Goal: Find specific page/section: Find specific page/section

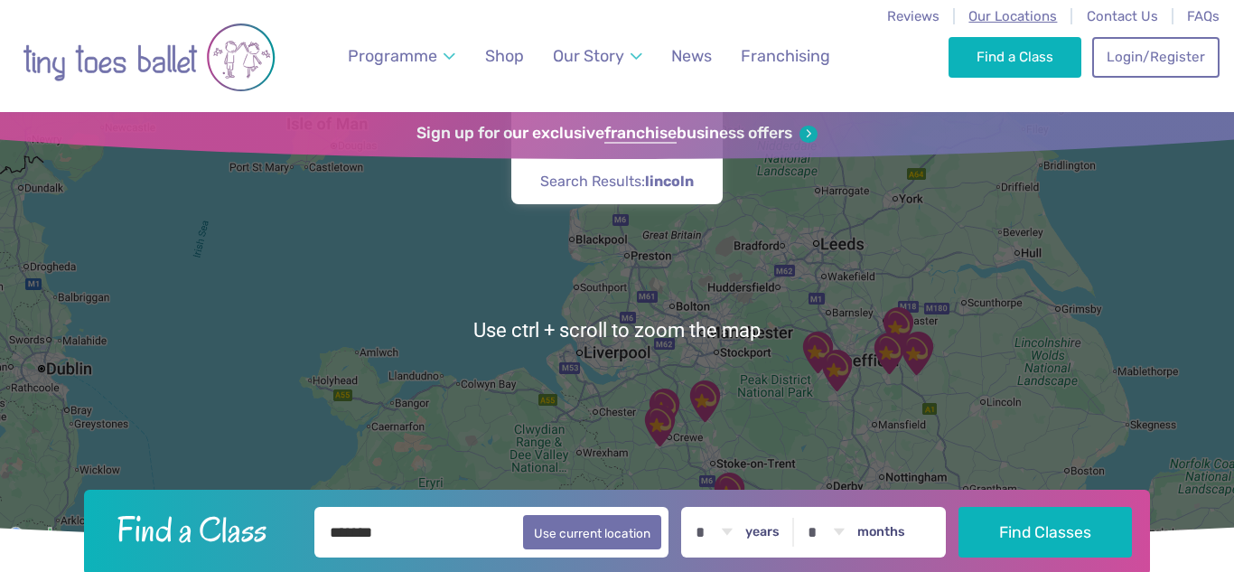
click at [1032, 11] on span "Our Locations" at bounding box center [1012, 16] width 89 height 16
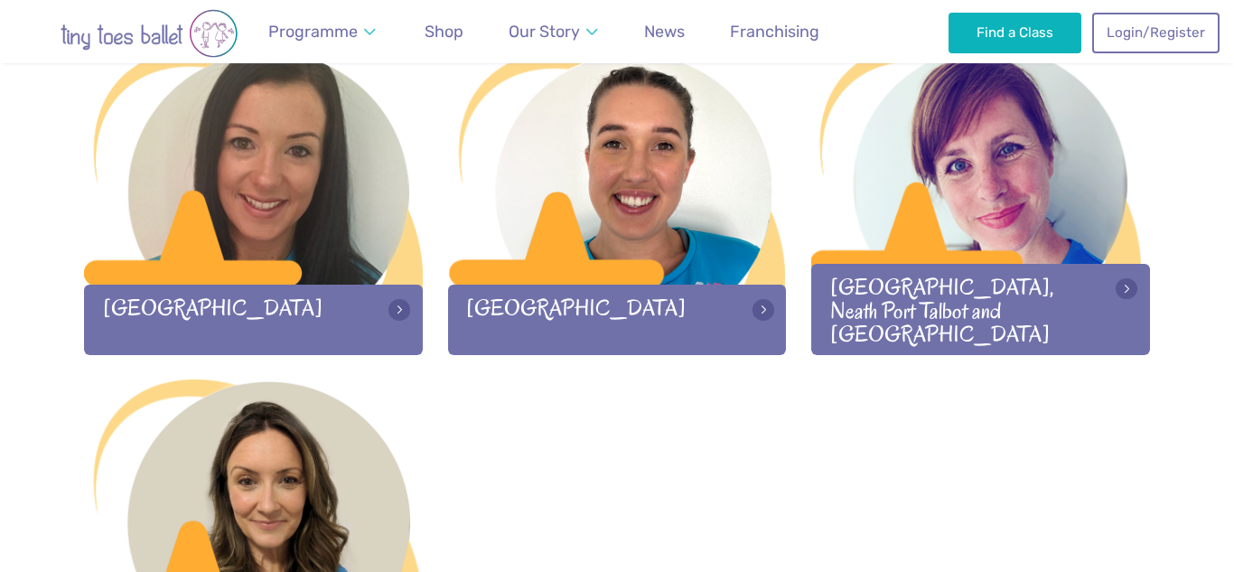
scroll to position [2594, 0]
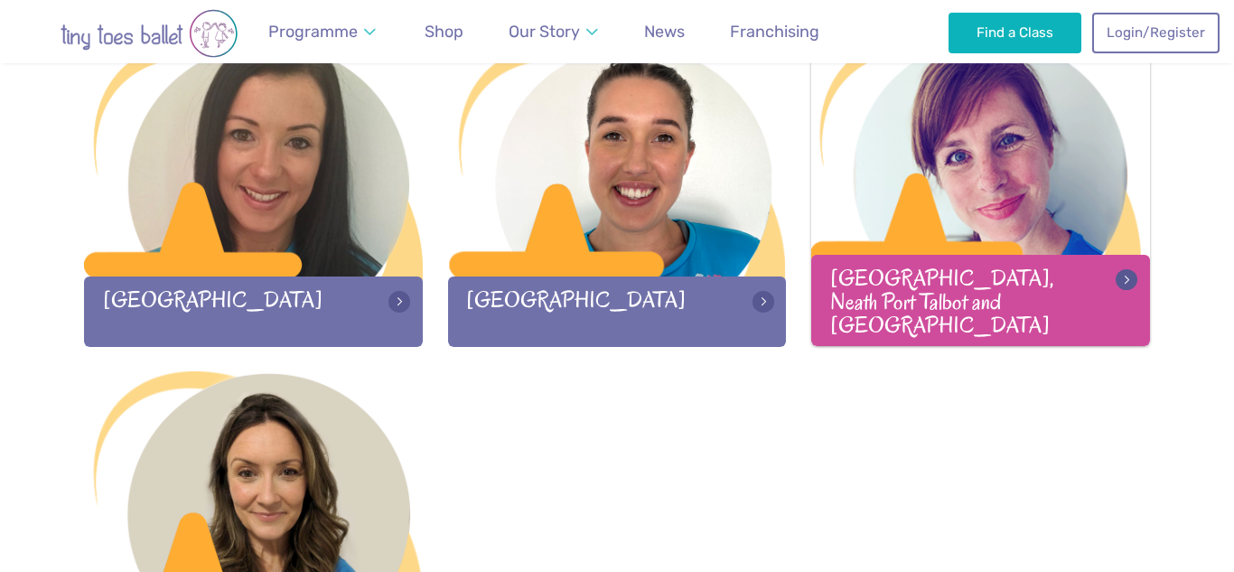
click at [908, 314] on div "[GEOGRAPHIC_DATA], Neath Port Talbot and [GEOGRAPHIC_DATA]" at bounding box center [980, 300] width 339 height 90
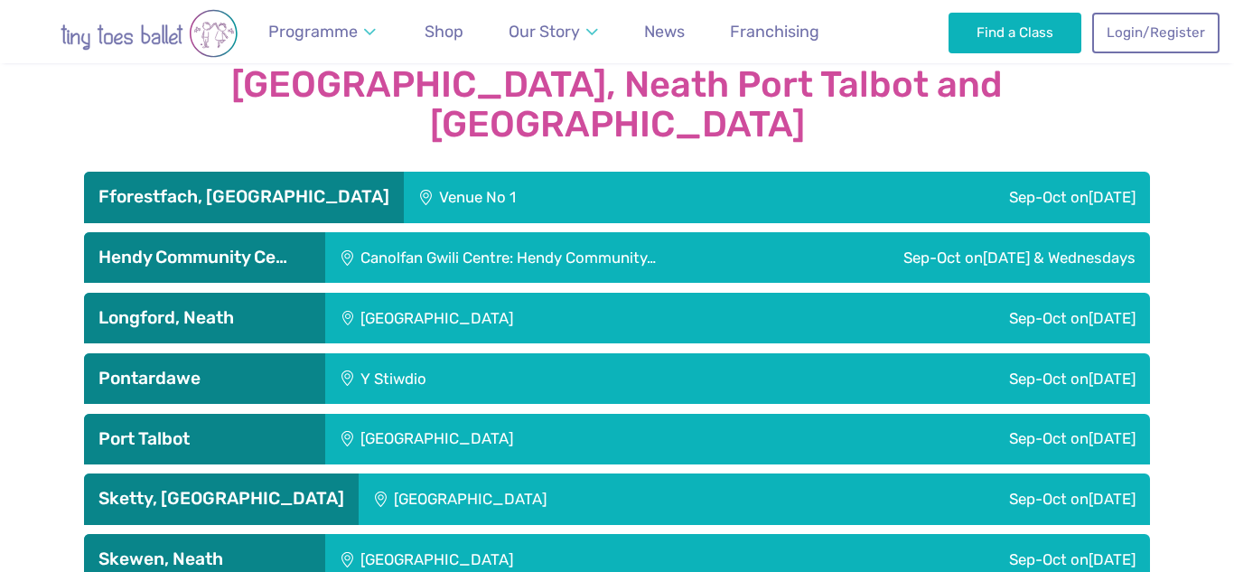
scroll to position [3021, 0]
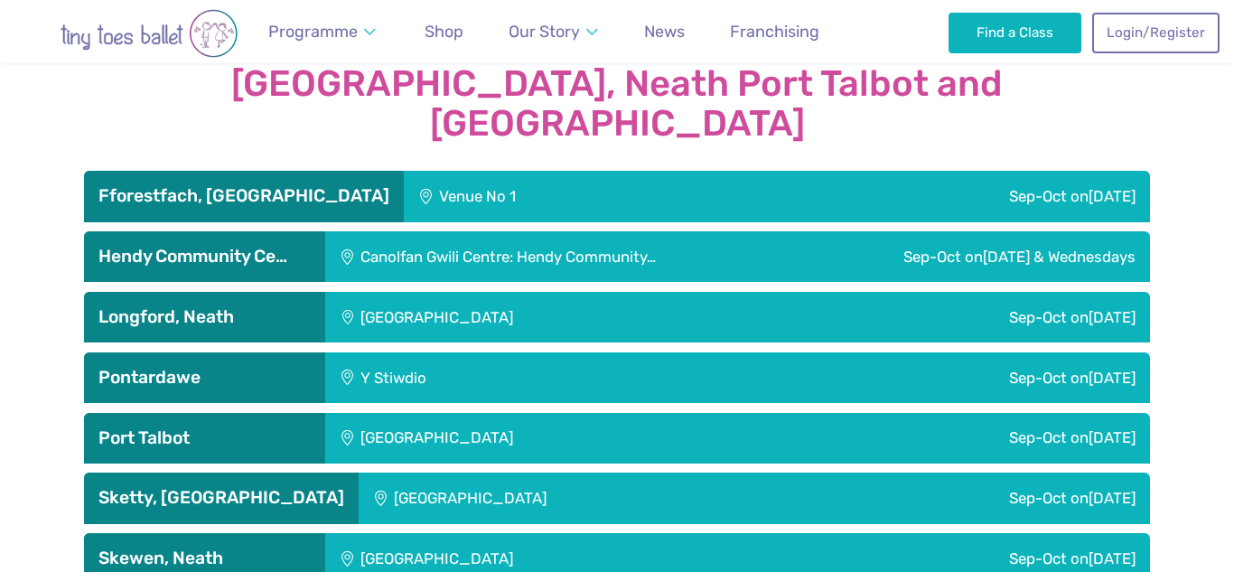
click at [299, 246] on h3 "Hendy Community Ce…" at bounding box center [204, 257] width 212 height 22
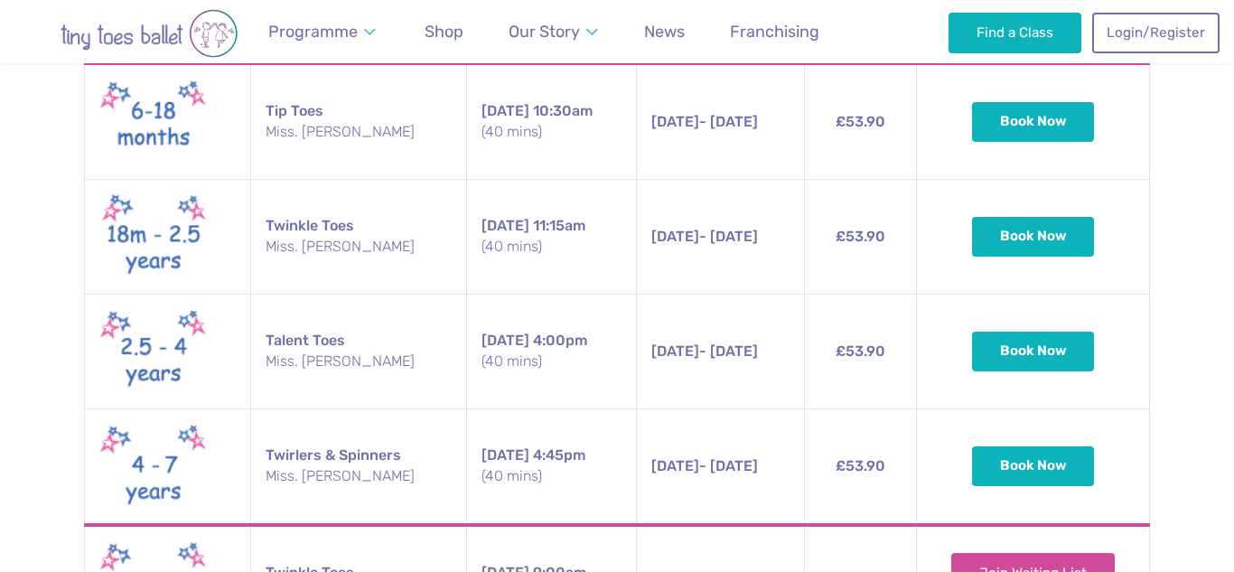
scroll to position [3379, 0]
